Goal: Find contact information: Obtain details needed to contact an individual or organization

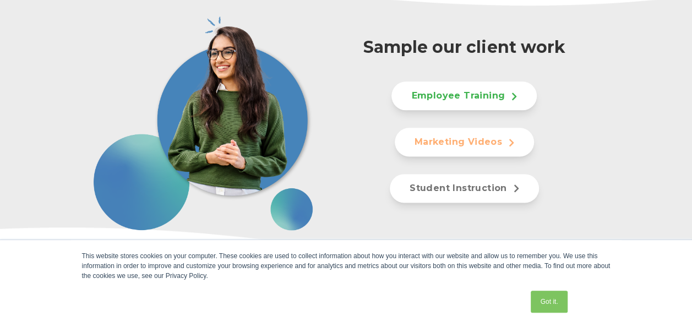
scroll to position [661, 0]
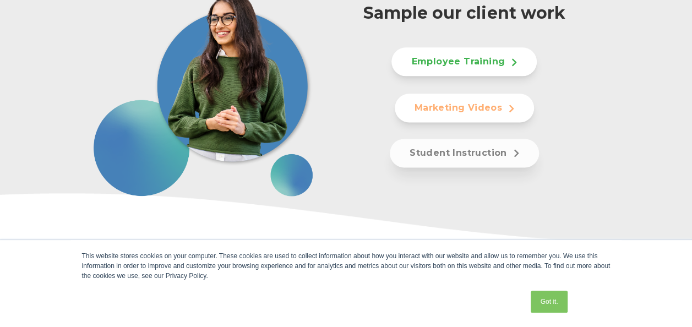
click at [476, 153] on link "Student Instruction" at bounding box center [464, 153] width 149 height 29
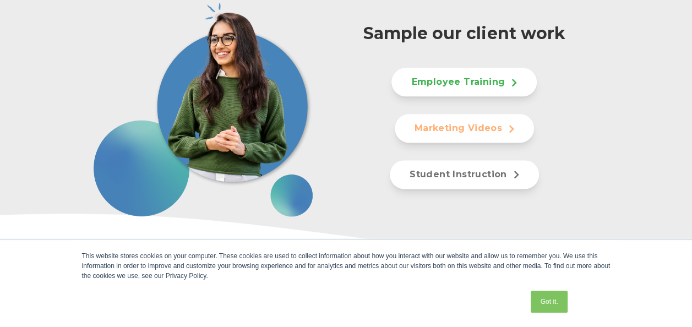
scroll to position [657, 0]
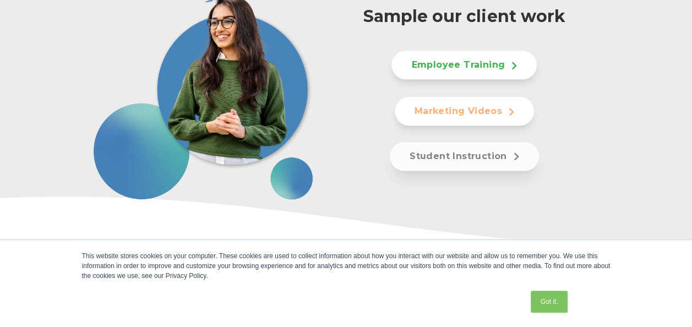
click at [483, 152] on link "Student Instruction" at bounding box center [464, 156] width 149 height 29
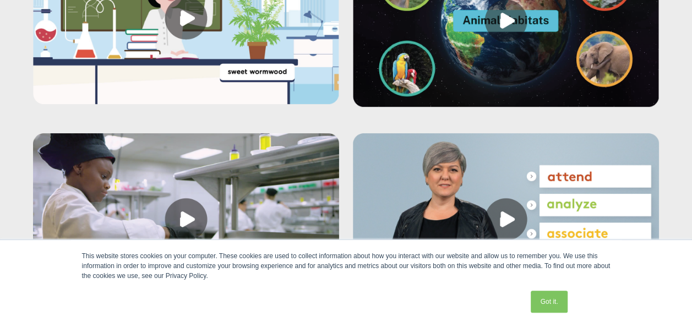
scroll to position [3562, 0]
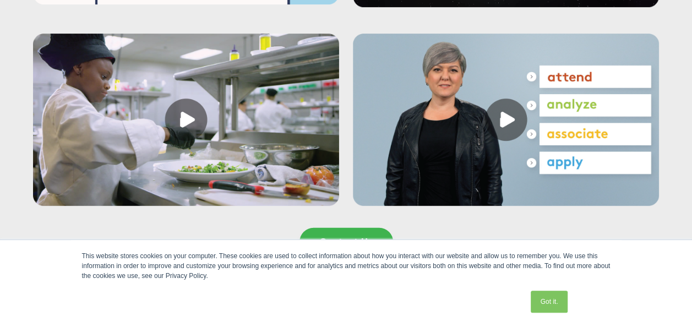
click at [505, 127] on link at bounding box center [506, 122] width 306 height 177
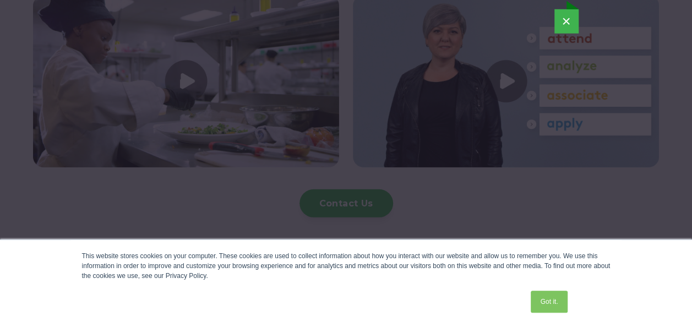
scroll to position [3617, 0]
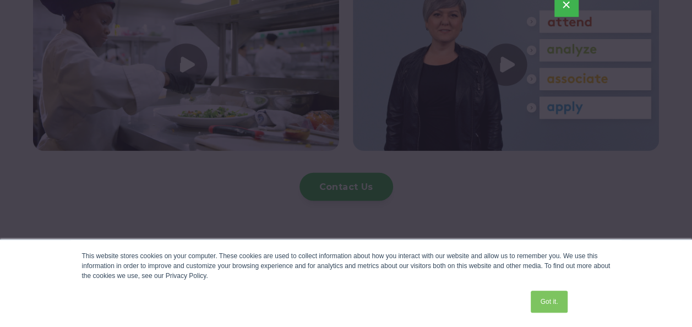
click at [61, 198] on div "×" at bounding box center [345, 108] width 683 height 274
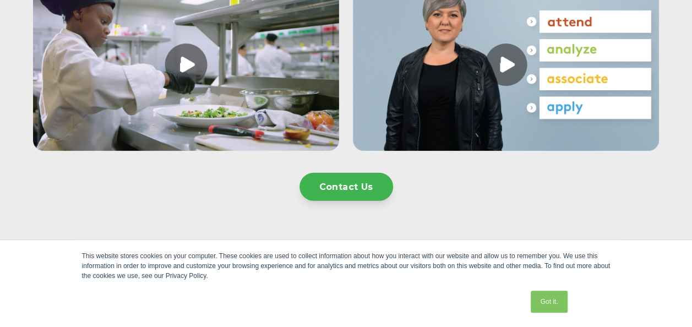
scroll to position [3592, 0]
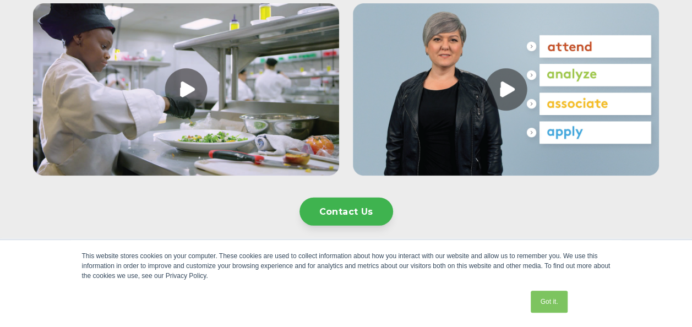
drag, startPoint x: 493, startPoint y: 194, endPoint x: 457, endPoint y: 51, distance: 147.5
copy div "Contact Us"
drag, startPoint x: 447, startPoint y: 89, endPoint x: 390, endPoint y: 127, distance: 69.0
click at [390, 127] on link at bounding box center [506, 91] width 306 height 177
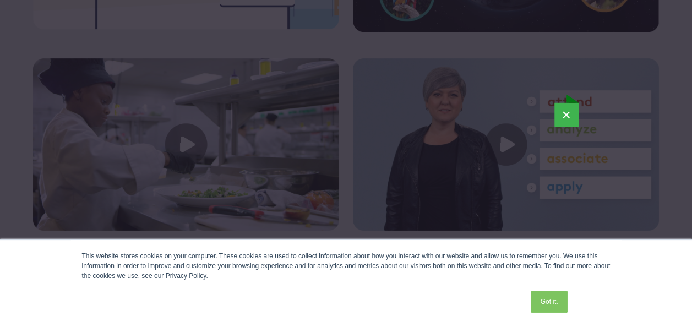
scroll to position [3482, 0]
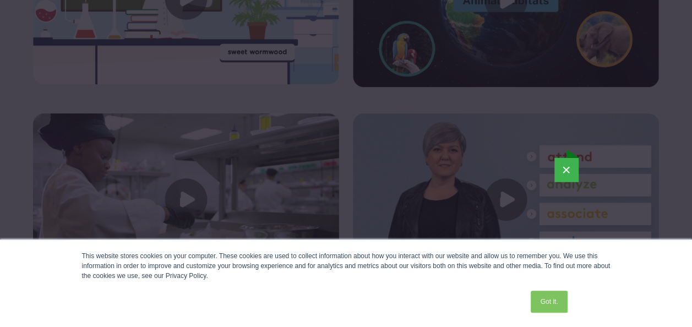
click at [25, 102] on div at bounding box center [346, 163] width 692 height 327
